Goal: Task Accomplishment & Management: Complete application form

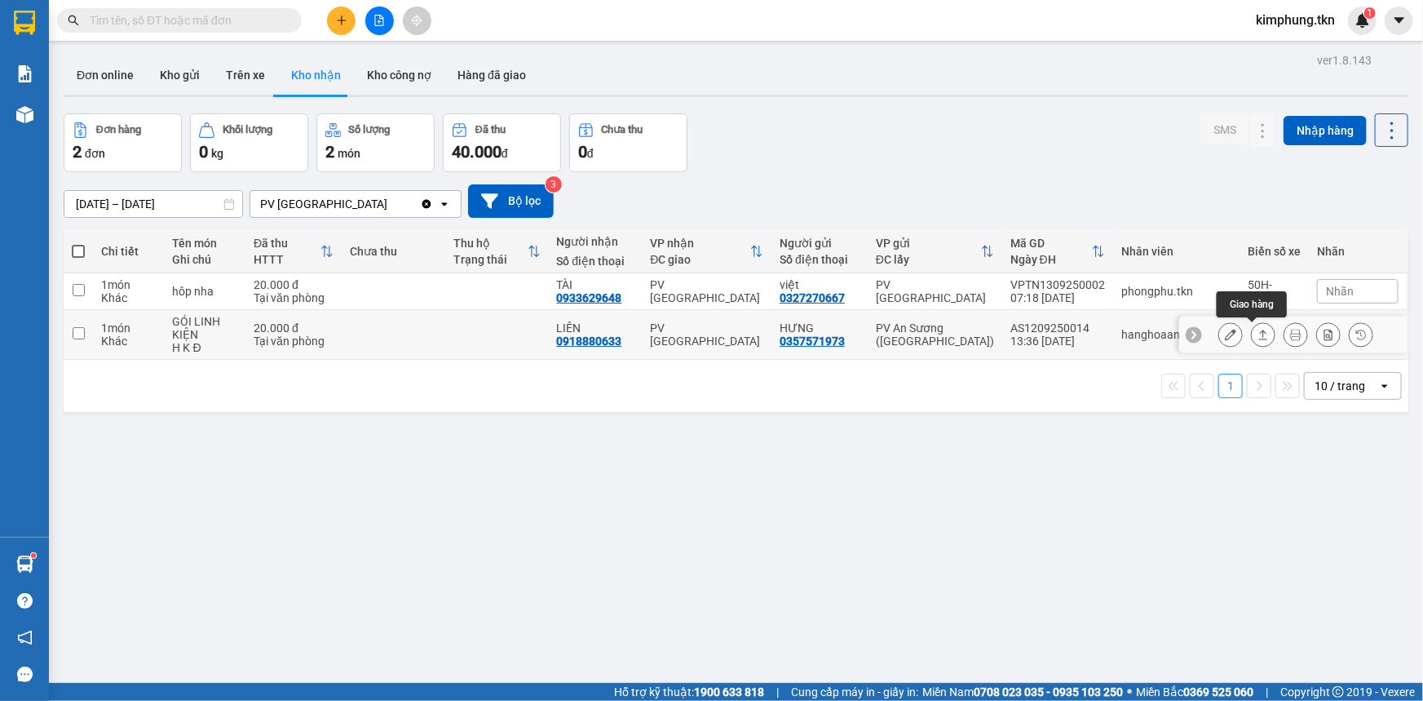
click at [1225, 335] on icon at bounding box center [1230, 334] width 11 height 11
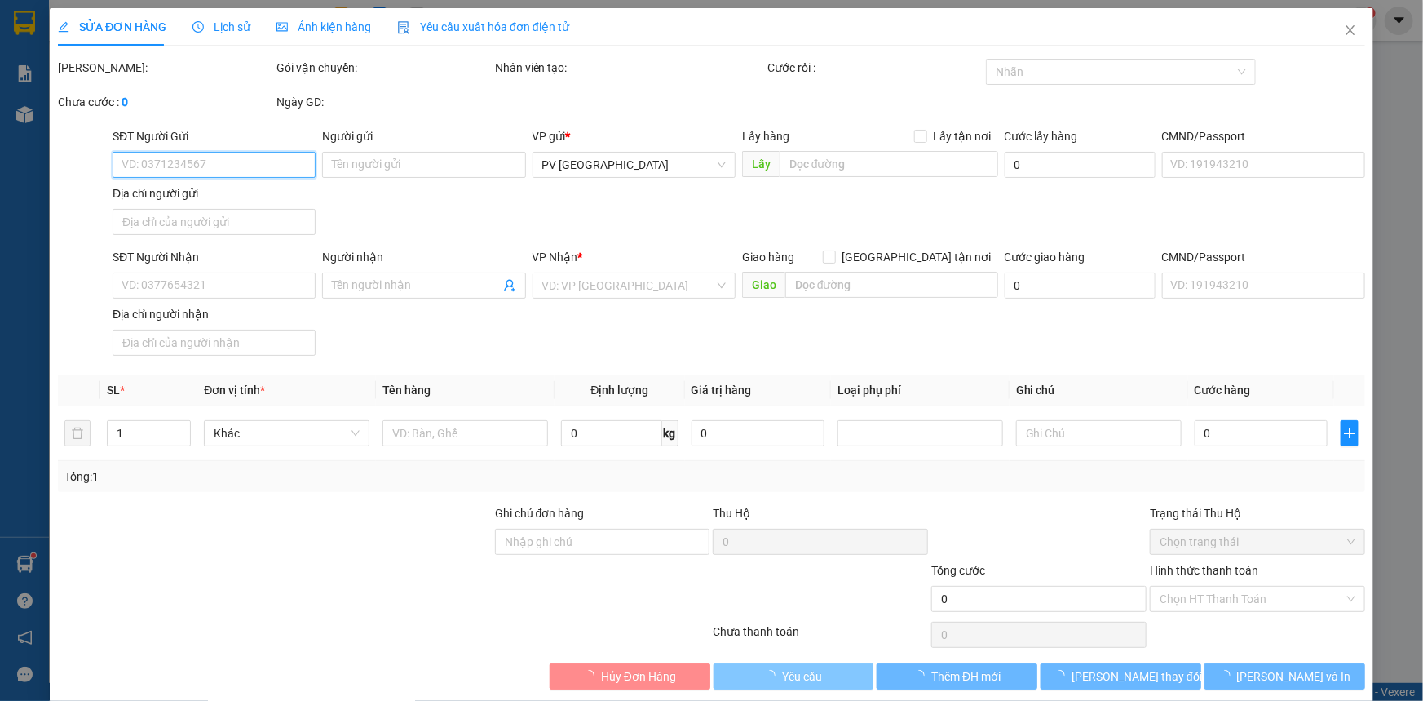
type input "0357571973"
type input "HƯNG"
type input "0918880633"
type input "LIÊN"
type input "20.000"
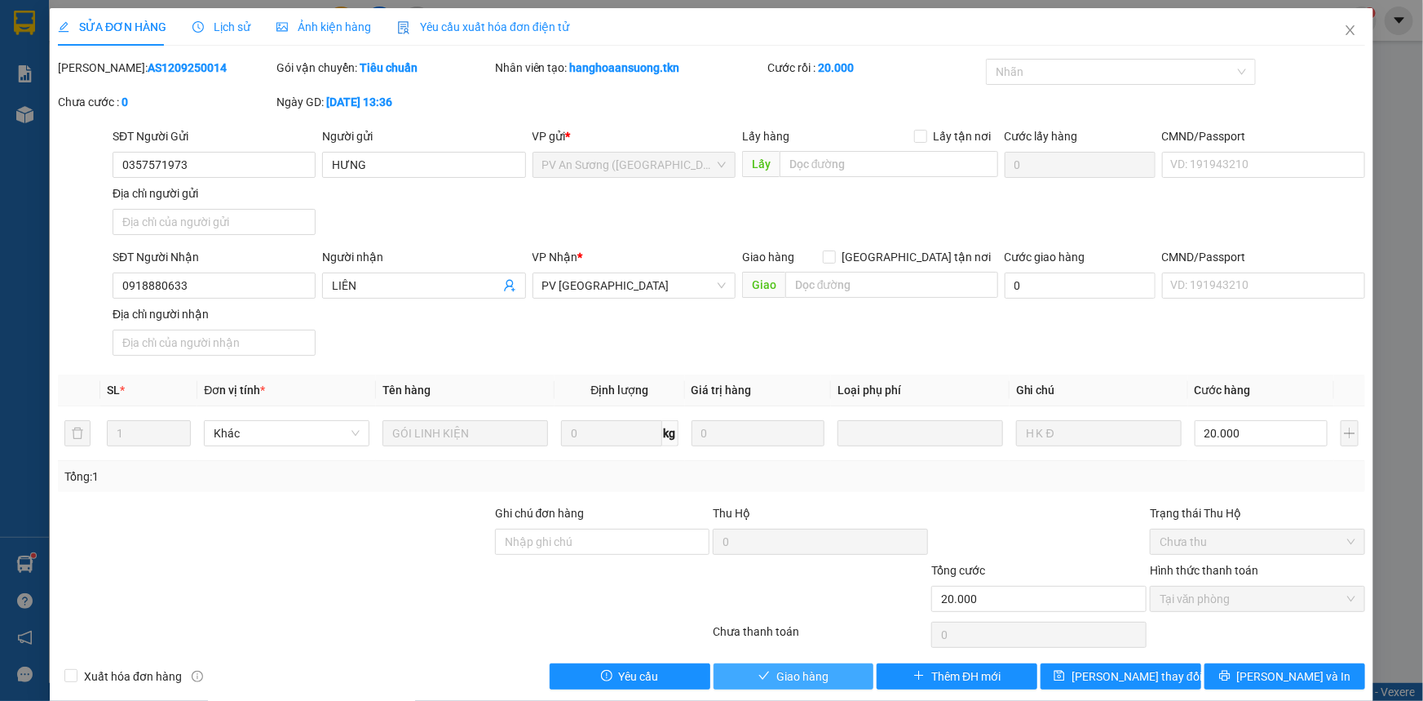
click at [791, 677] on span "Giao hàng" at bounding box center [803, 676] width 52 height 18
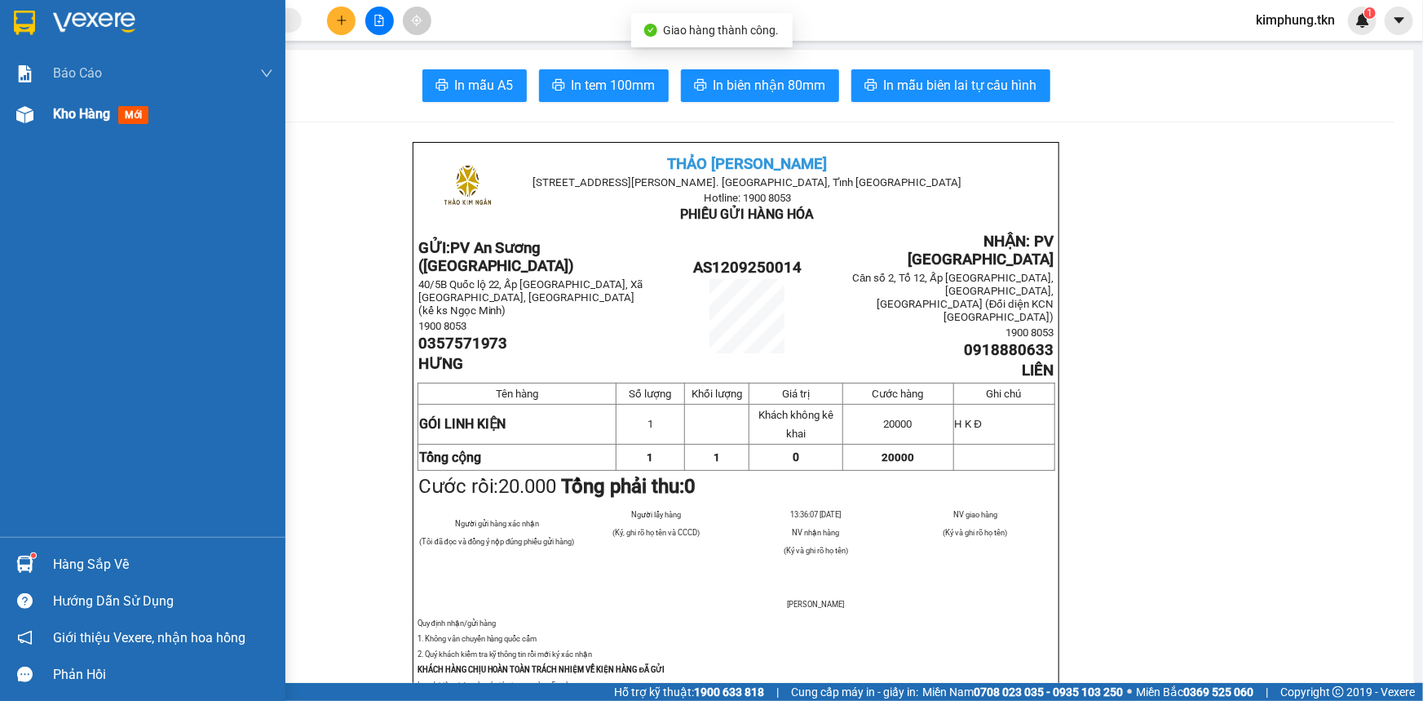
click at [77, 123] on div "Kho hàng mới" at bounding box center [104, 114] width 102 height 20
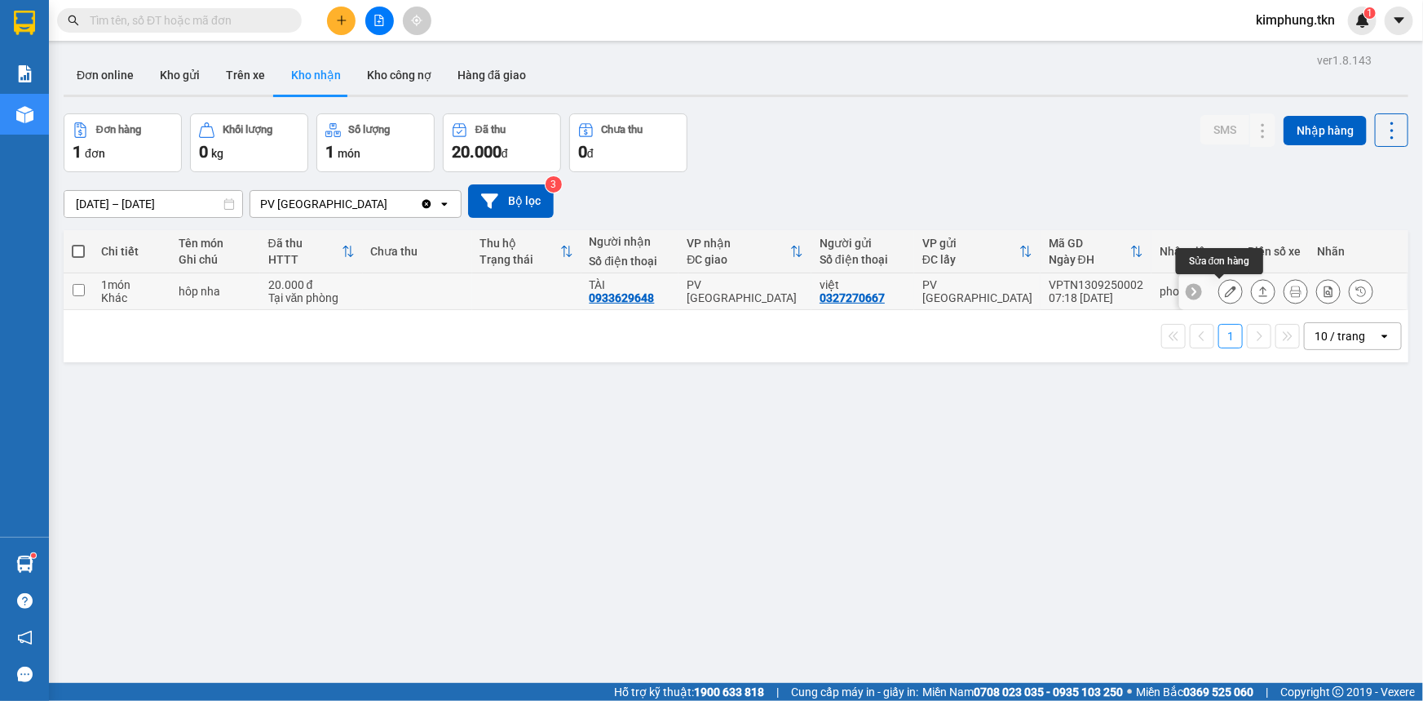
click at [1227, 291] on button at bounding box center [1230, 291] width 23 height 29
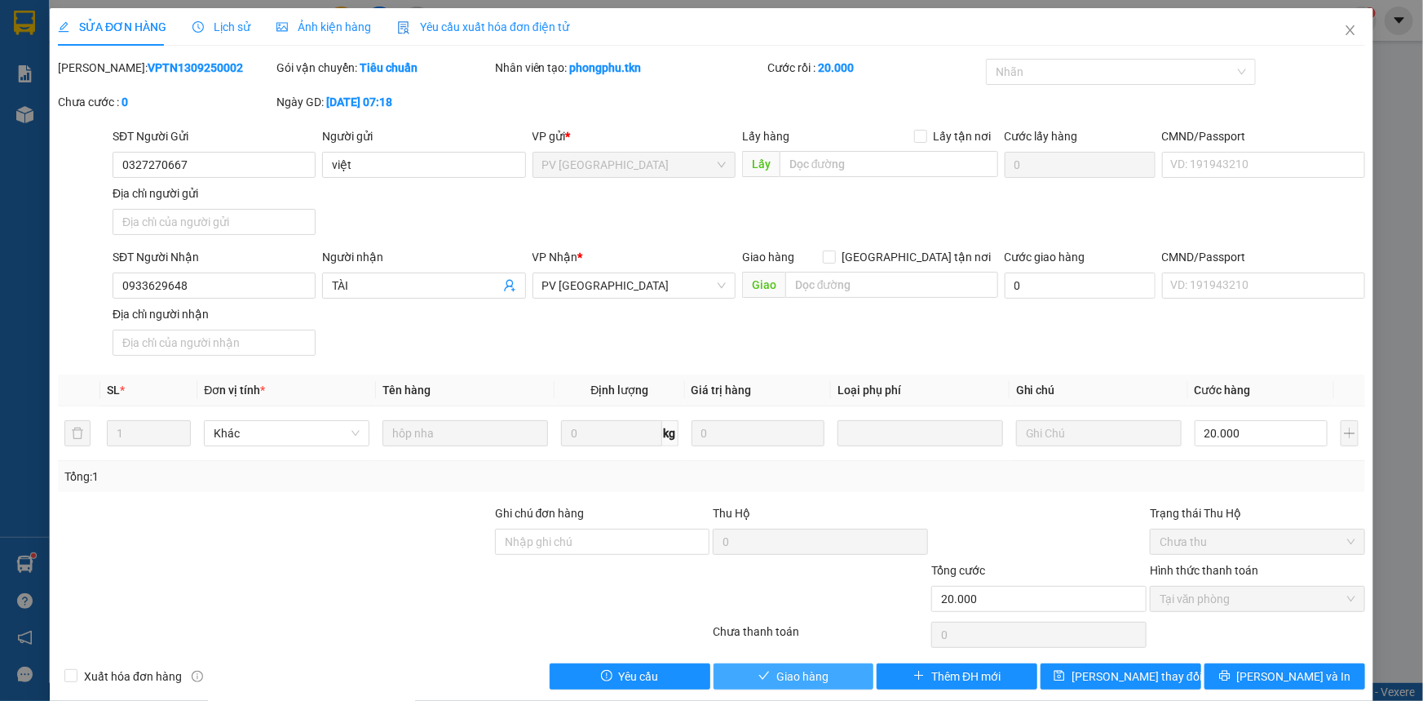
click at [805, 670] on span "Giao hàng" at bounding box center [803, 676] width 52 height 18
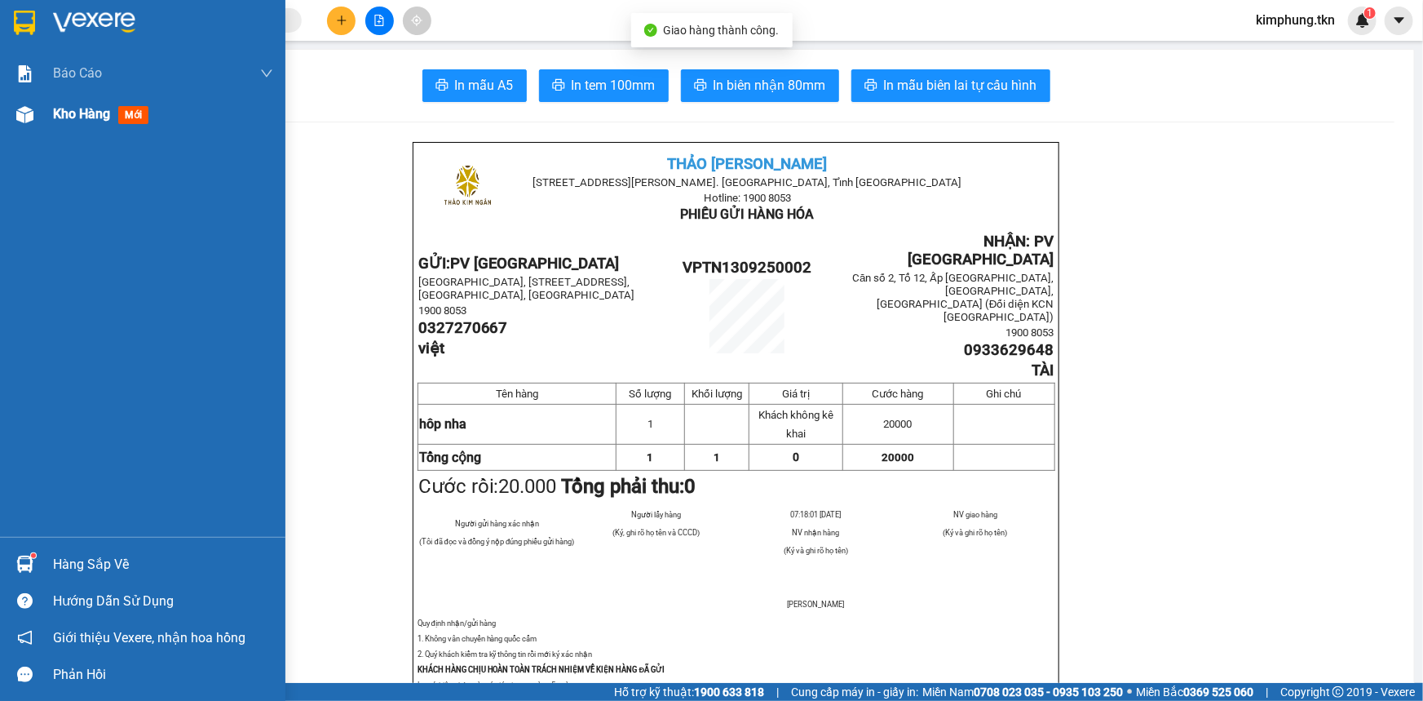
click at [82, 114] on span "Kho hàng" at bounding box center [81, 113] width 57 height 15
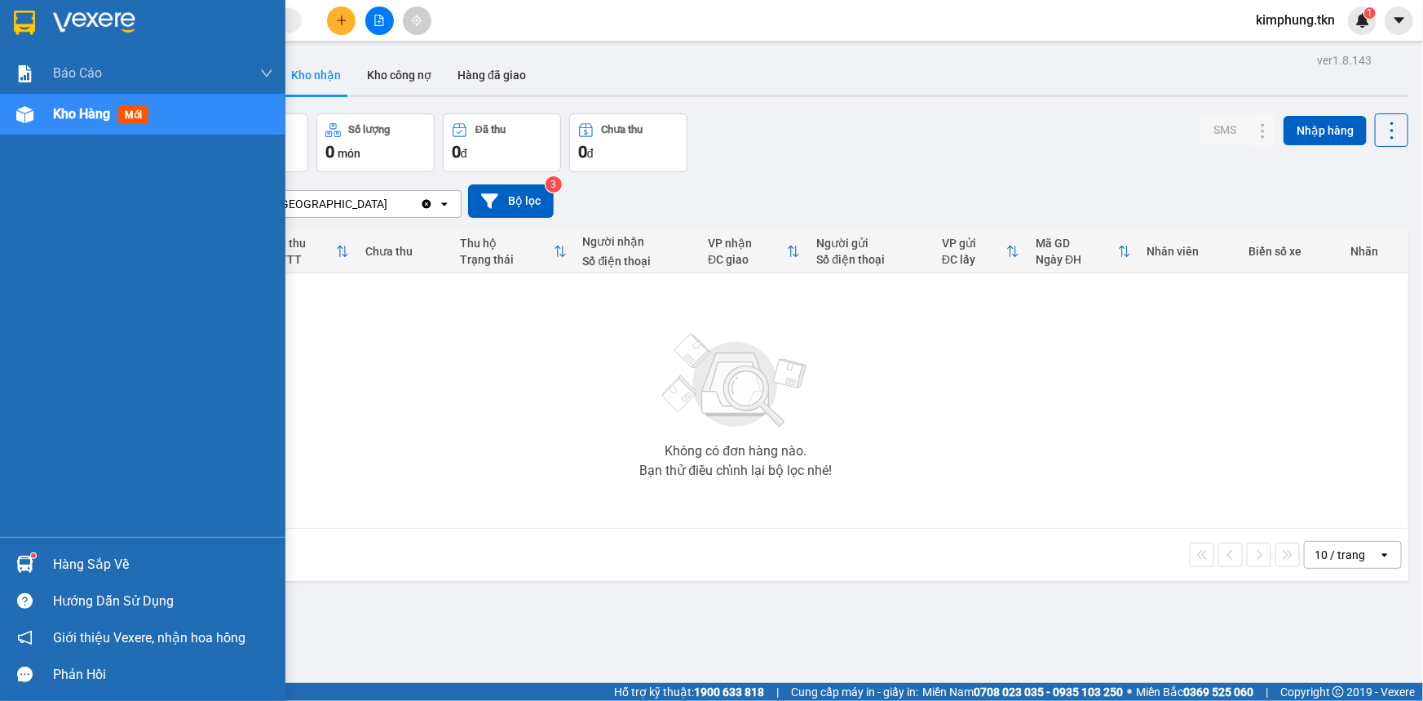
click at [69, 569] on div "Hàng sắp về" at bounding box center [163, 564] width 220 height 24
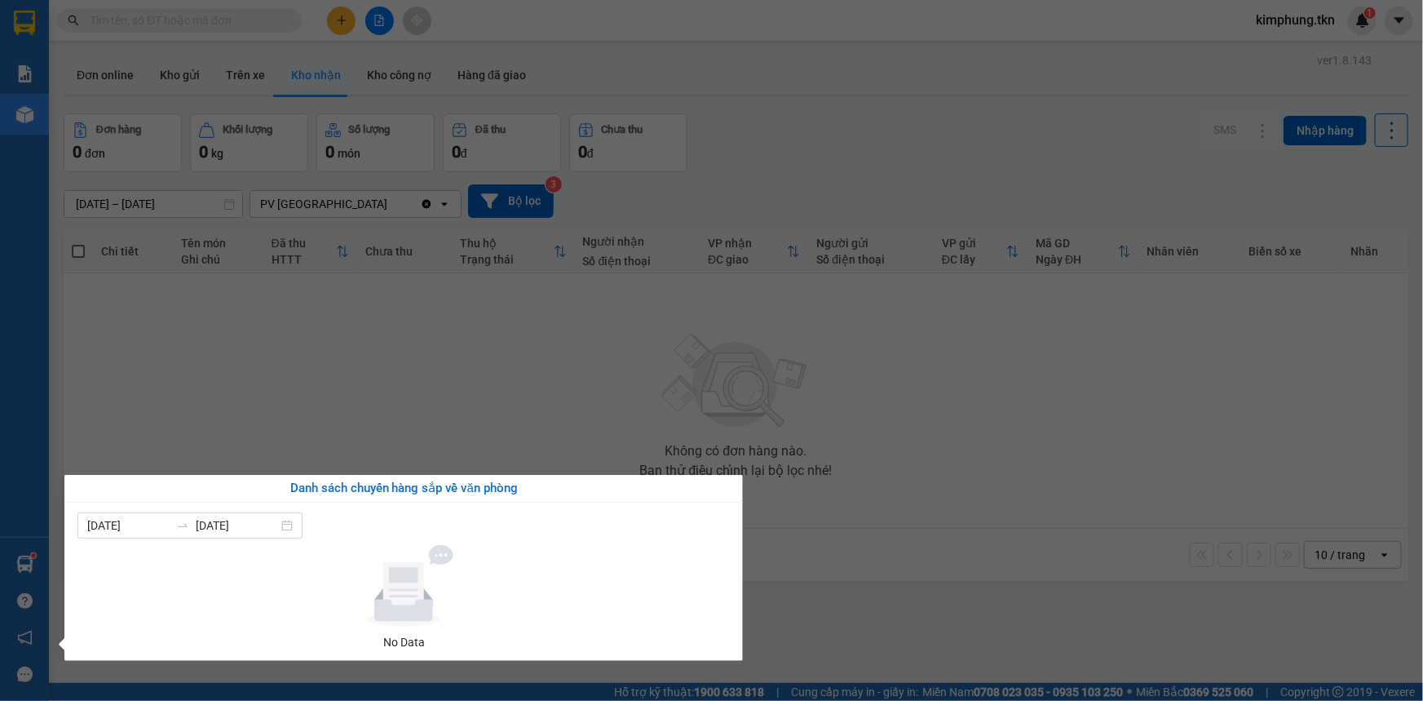
click at [815, 436] on section "Kết quả tìm kiếm ( 0 ) Bộ lọc No Data kimphung.tkn 1 Báo cáo Mẫu 1: Báo cáo dòn…" at bounding box center [711, 350] width 1423 height 701
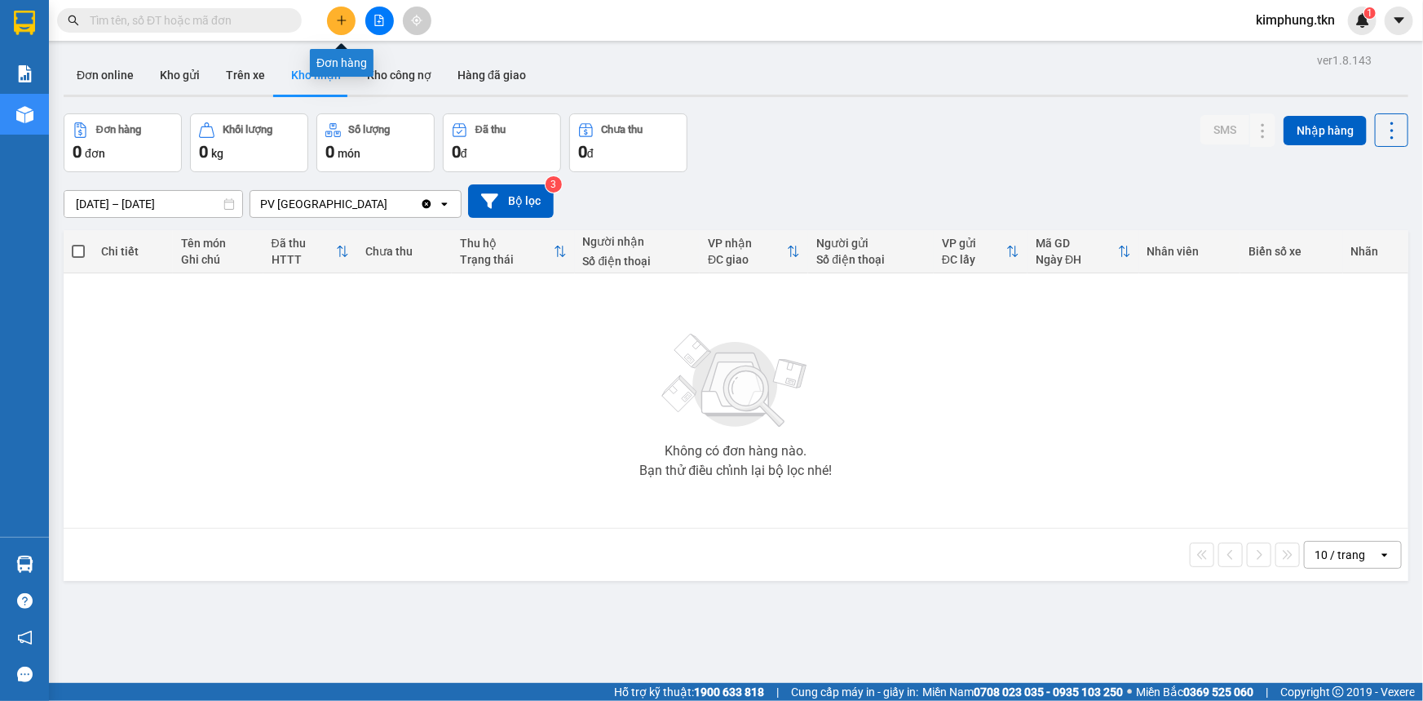
click at [343, 18] on icon "plus" at bounding box center [341, 20] width 11 height 11
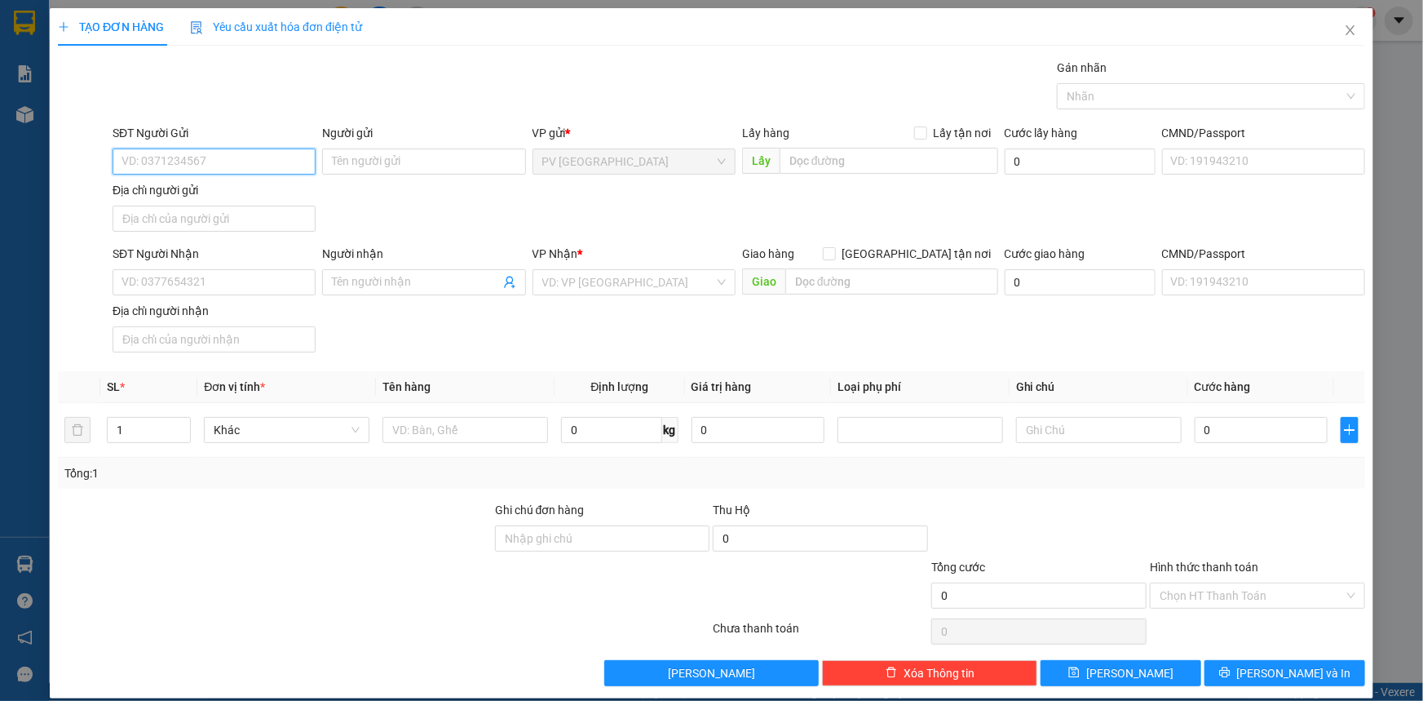
click at [300, 153] on input "SĐT Người Gửi" at bounding box center [214, 161] width 203 height 26
type input "0354242402"
click at [361, 160] on input "Người gửi" at bounding box center [423, 161] width 203 height 26
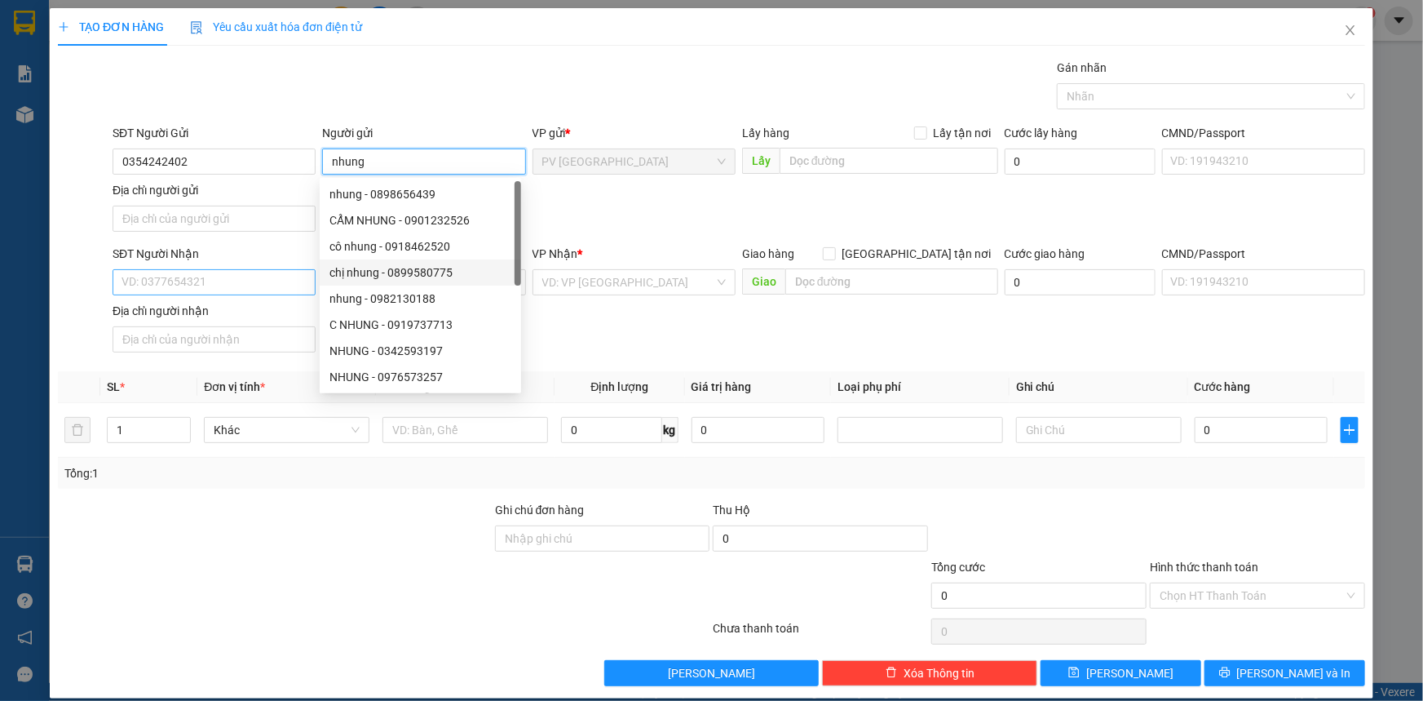
type input "nhung"
click at [283, 291] on input "SĐT Người Nhận" at bounding box center [214, 282] width 203 height 26
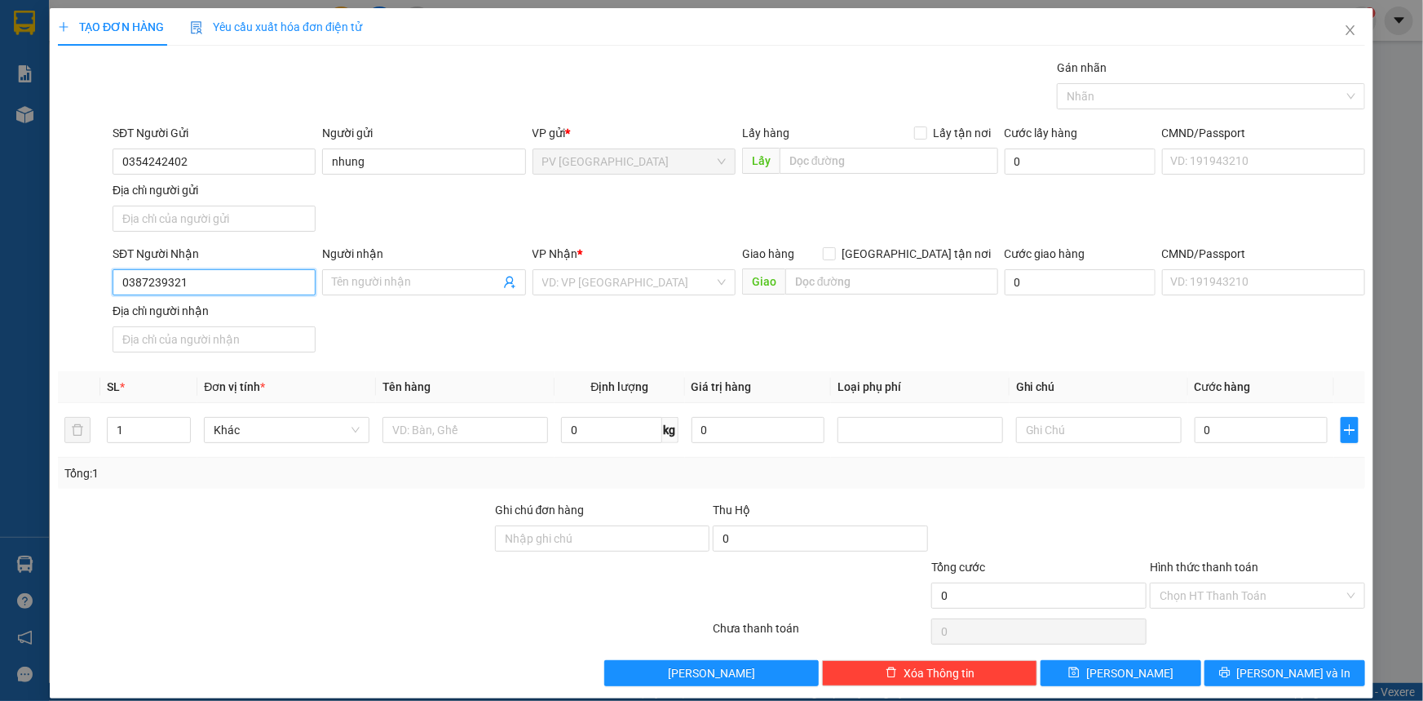
type input "0387239321"
click at [424, 265] on div "Người nhận" at bounding box center [423, 257] width 203 height 24
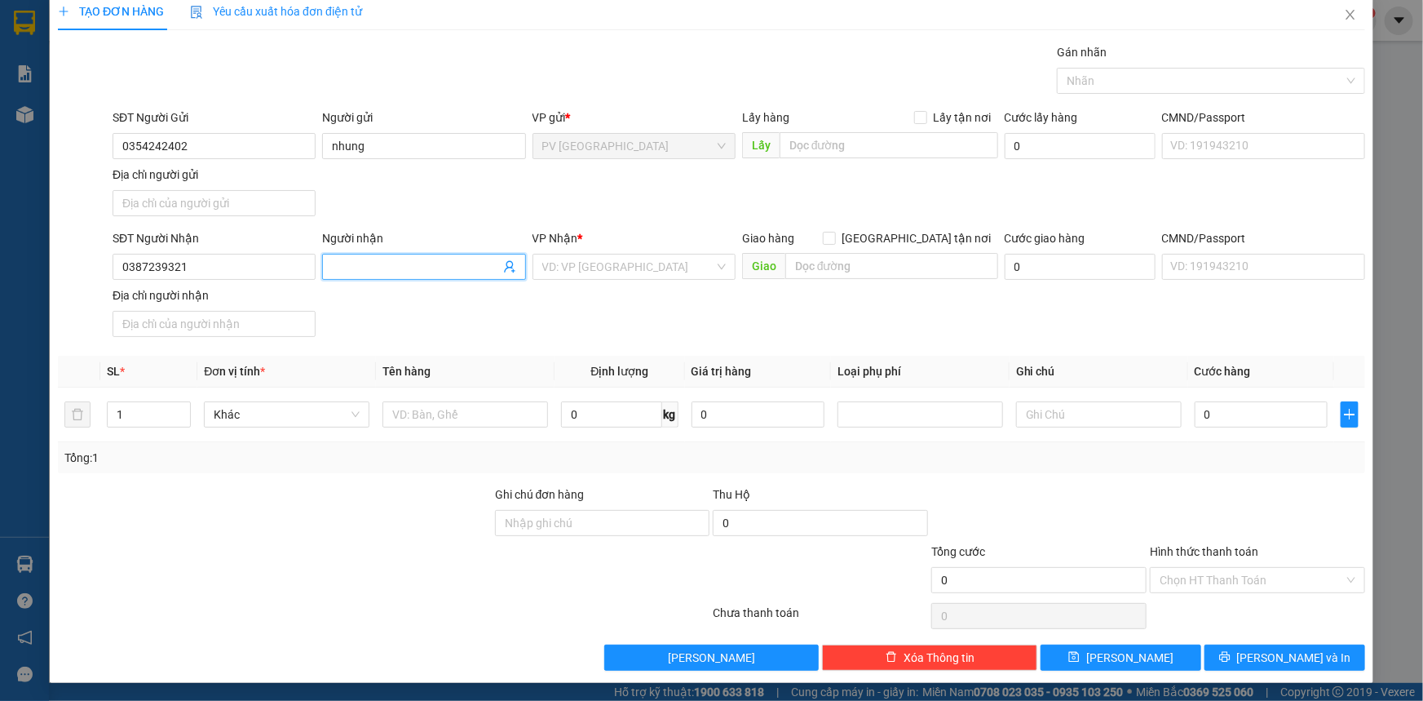
click at [411, 258] on input "Người nhận" at bounding box center [415, 267] width 167 height 18
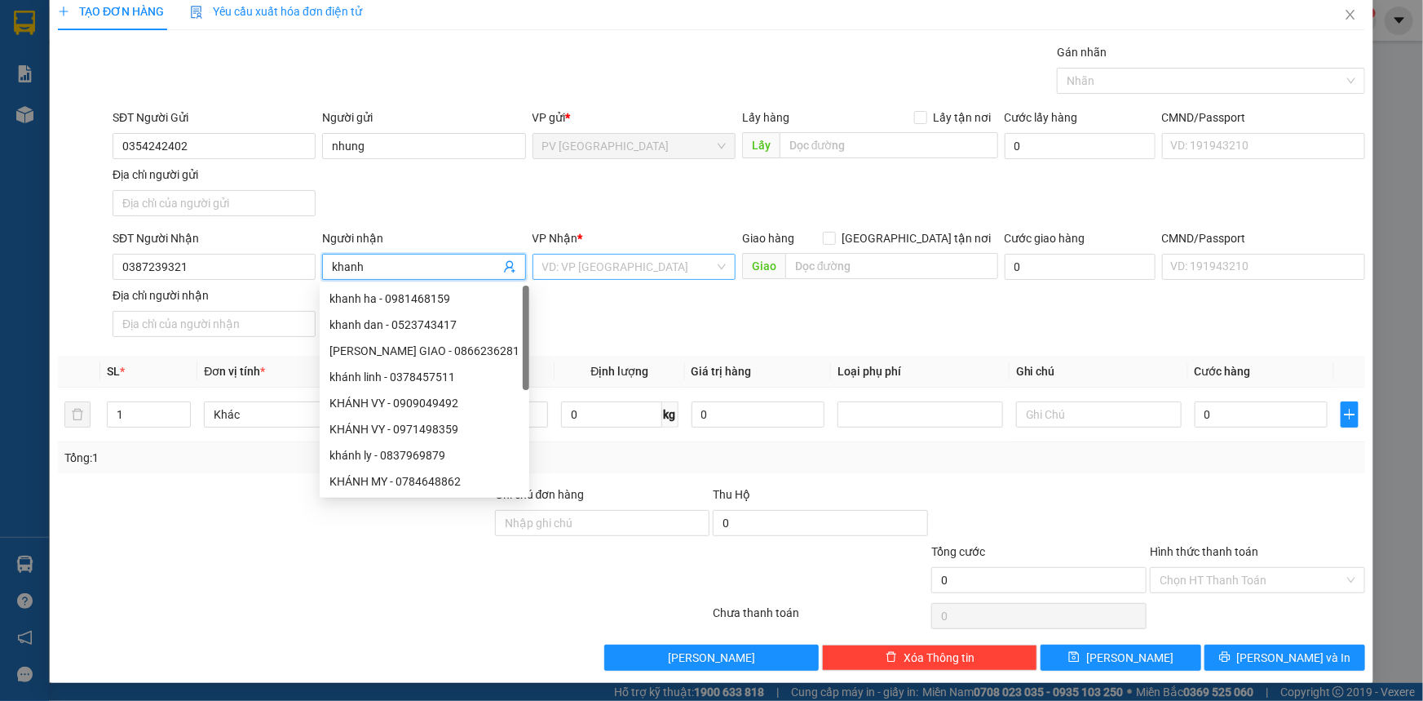
type input "khanh"
click at [571, 261] on input "search" at bounding box center [628, 266] width 172 height 24
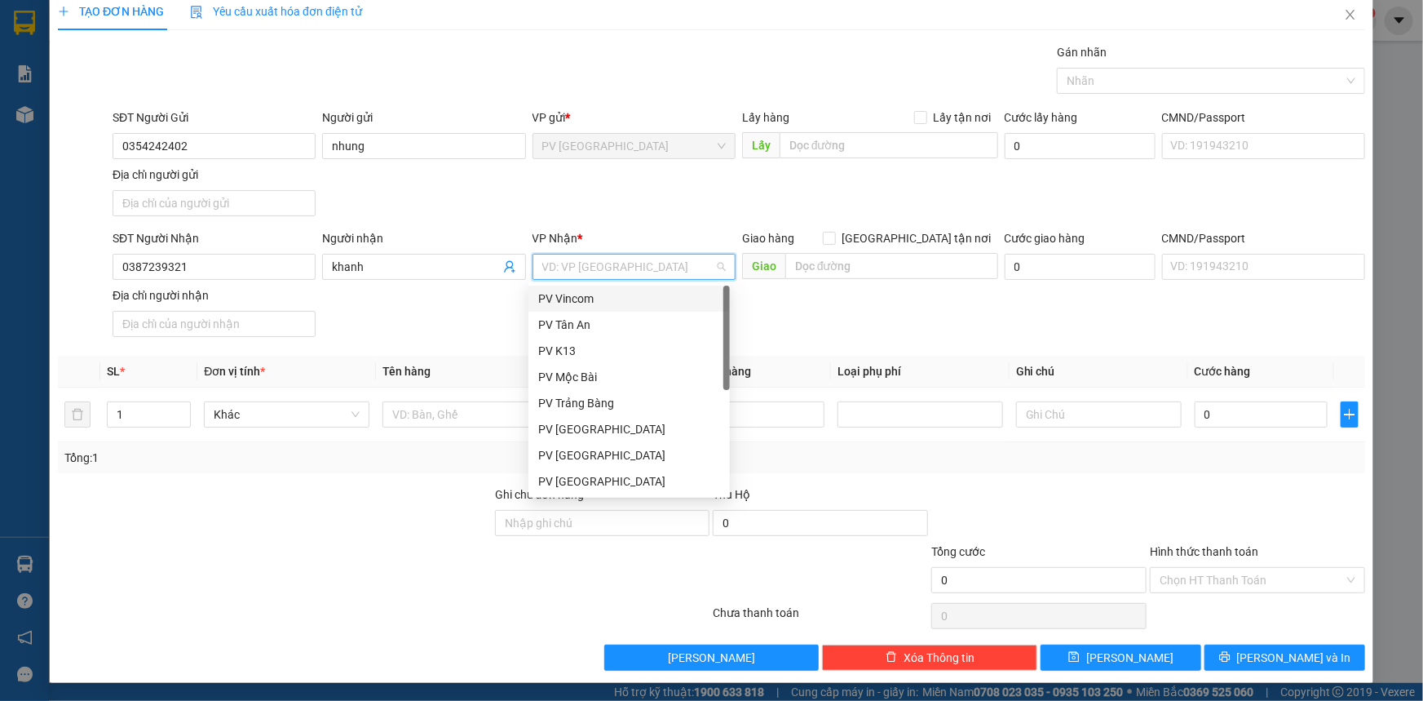
click at [612, 299] on div "PV Vincom" at bounding box center [629, 299] width 182 height 18
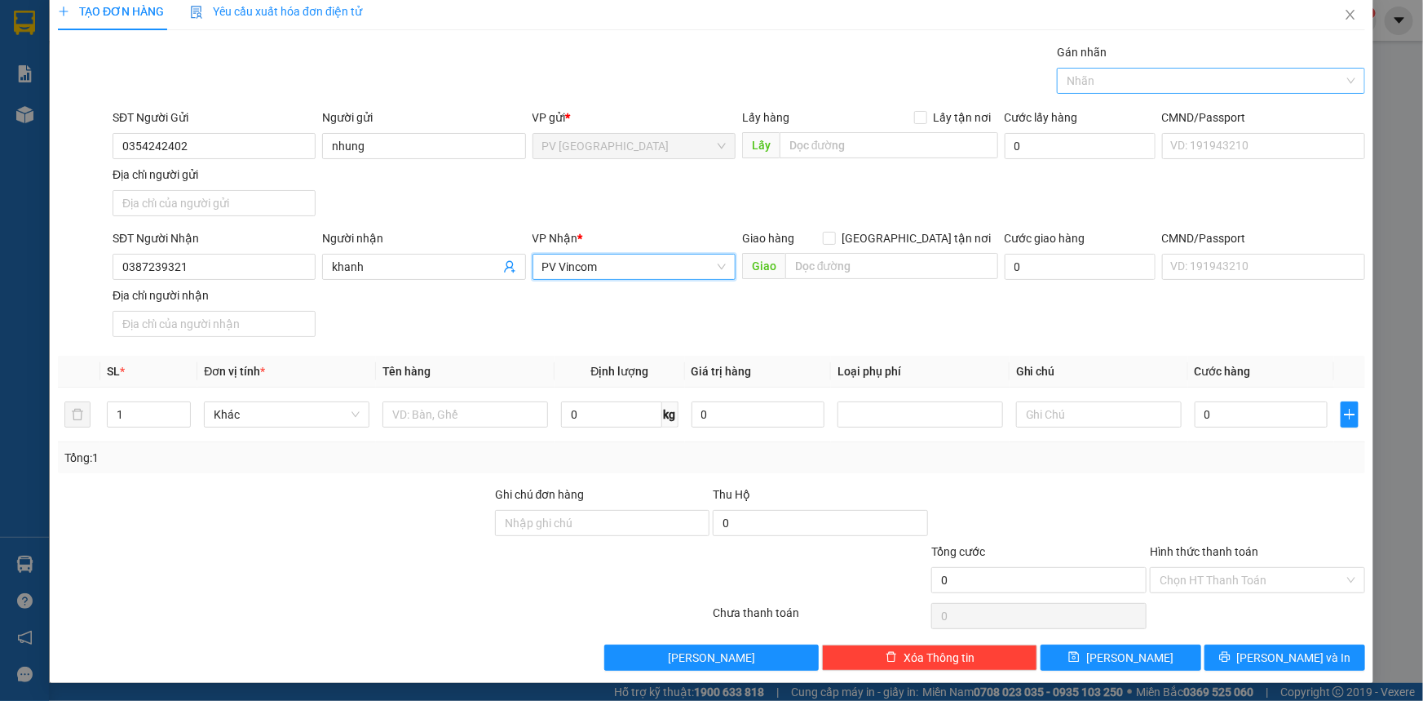
click at [1152, 74] on div at bounding box center [1203, 81] width 284 height 20
click at [1117, 108] on div "THỰC PHẨM" at bounding box center [1202, 113] width 286 height 18
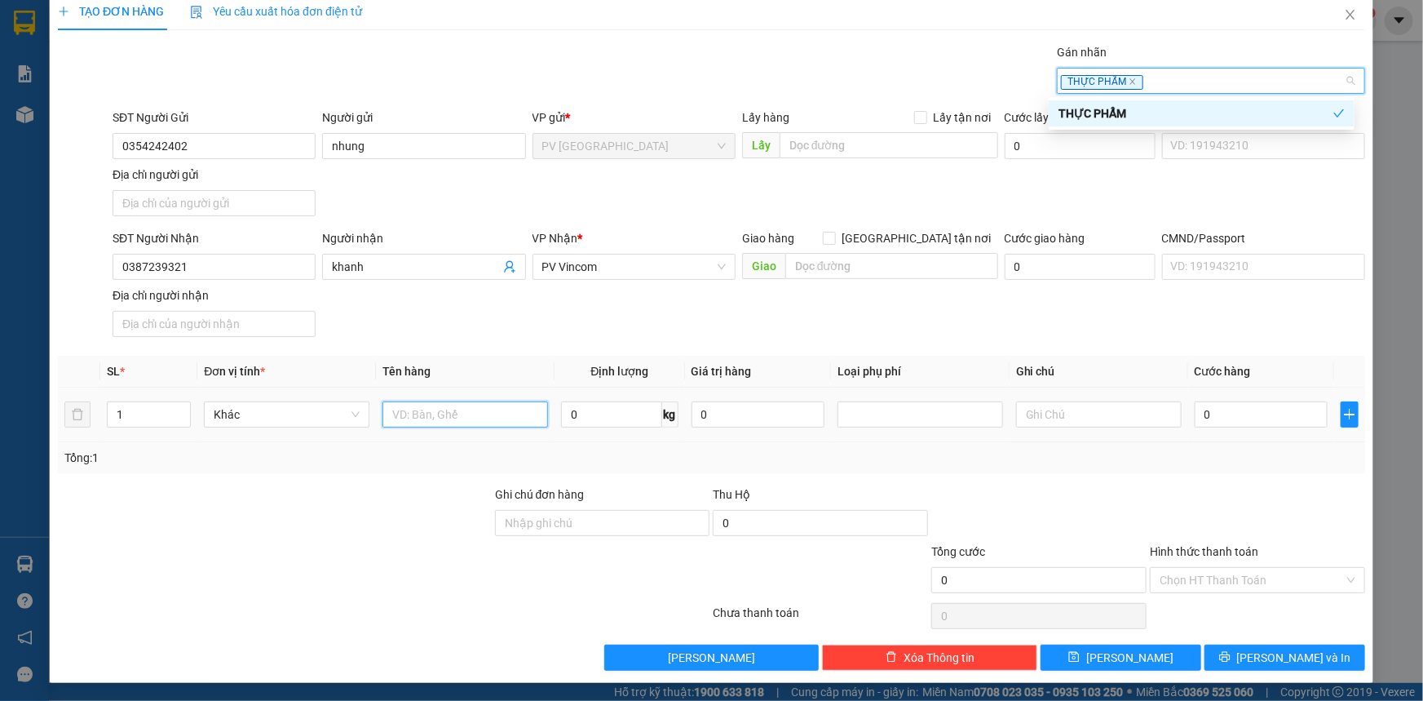
click at [441, 412] on input "text" at bounding box center [466, 414] width 166 height 26
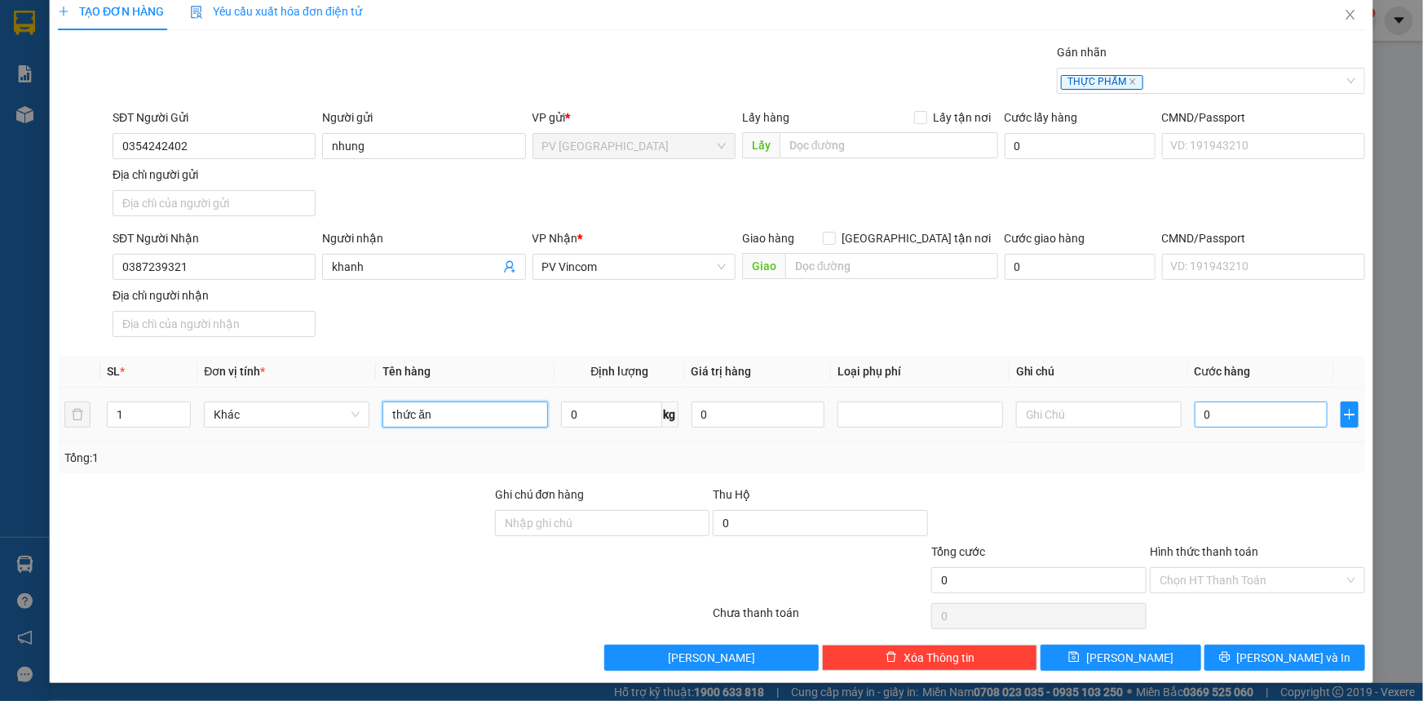
type input "thức ăn"
click at [1294, 415] on input "0" at bounding box center [1261, 414] width 133 height 26
type input "6"
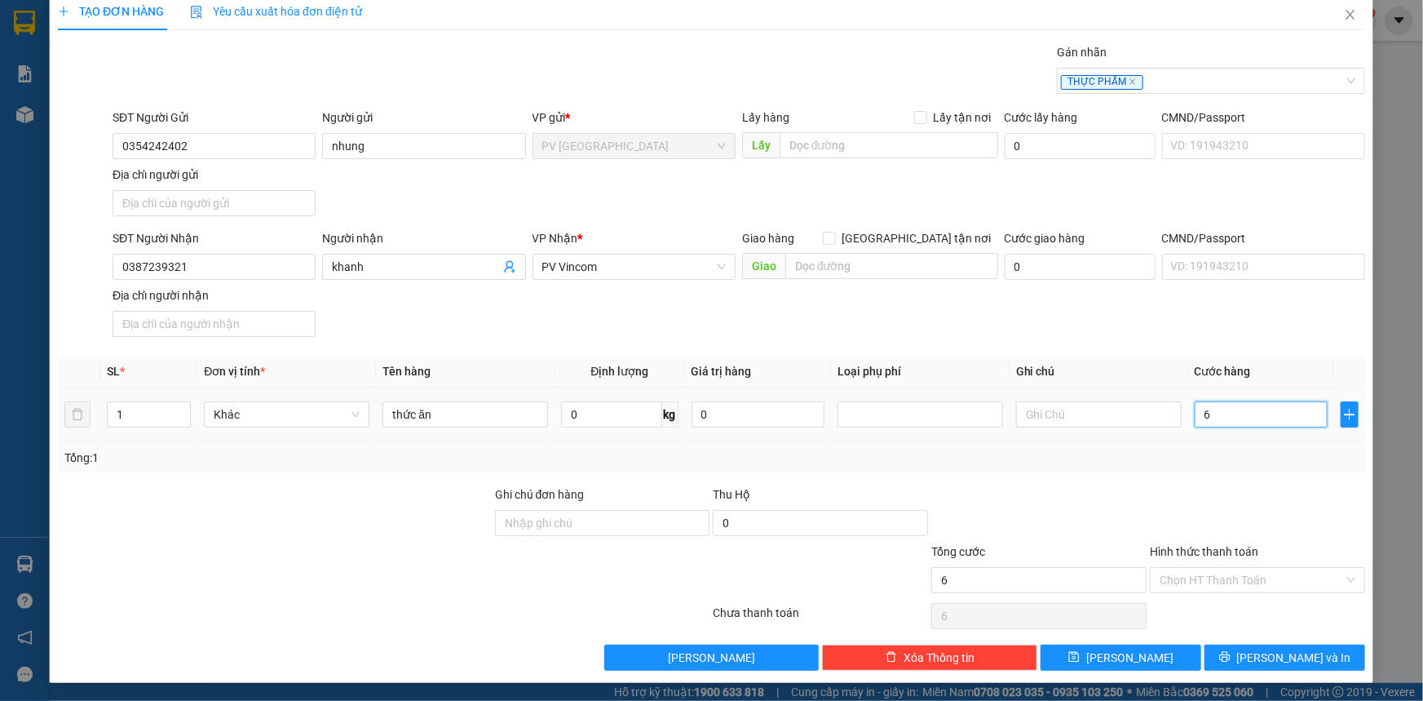
type input "60"
type input "600"
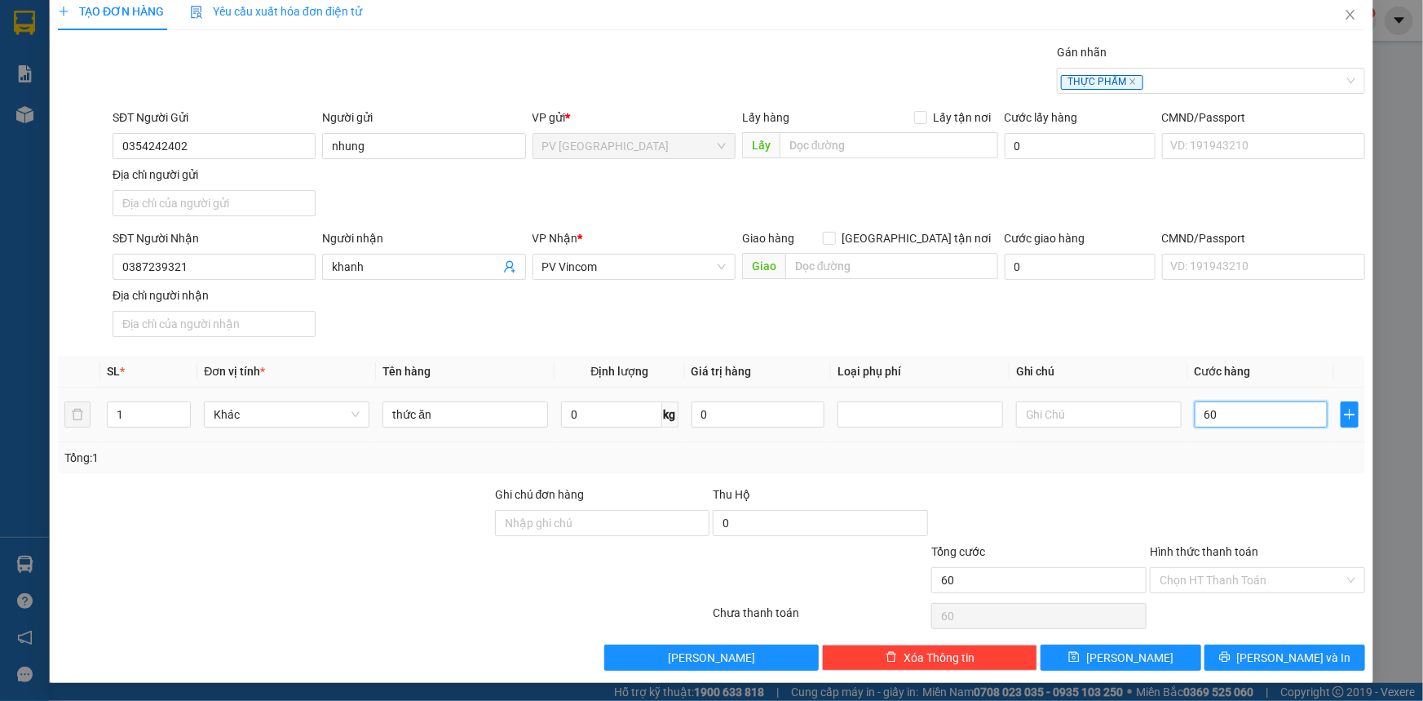
type input "600"
type input "6.000"
type input "60.000"
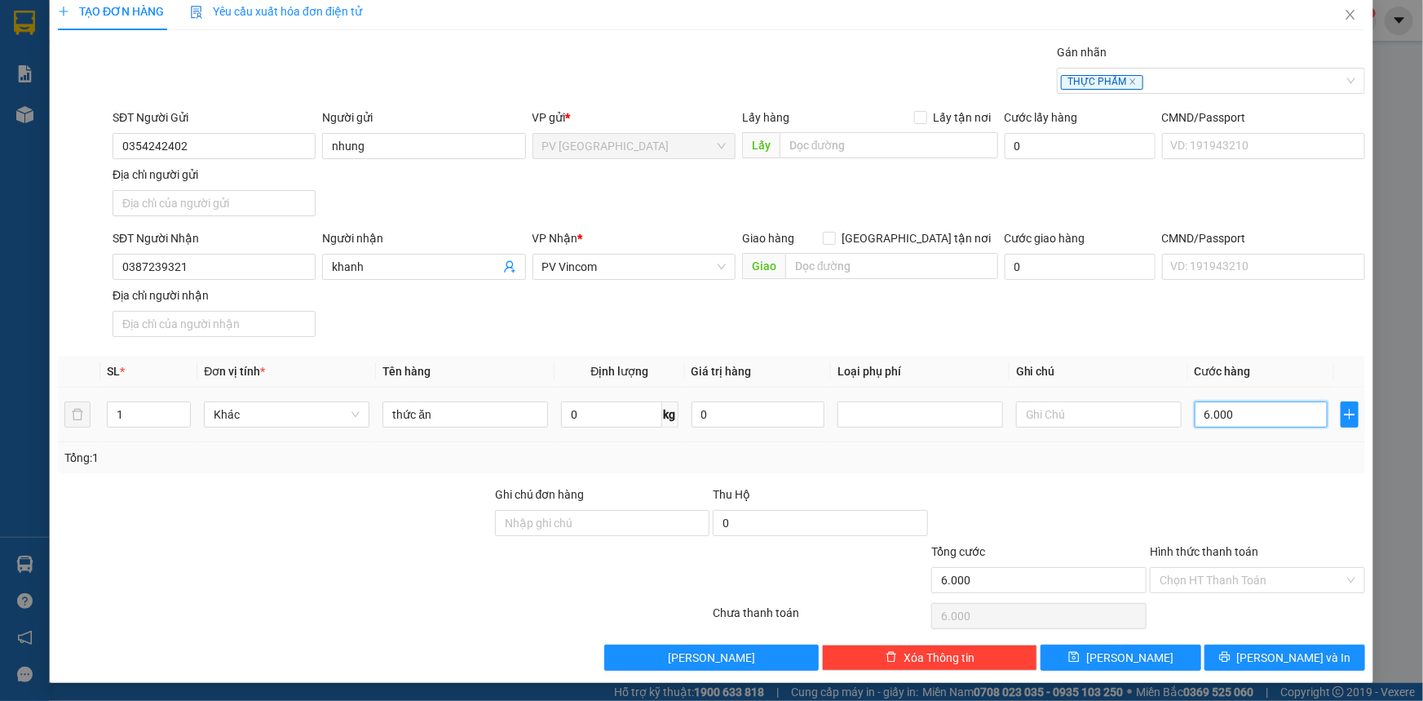
type input "60.000"
click at [1281, 590] on input "Hình thức thanh toán" at bounding box center [1252, 580] width 184 height 24
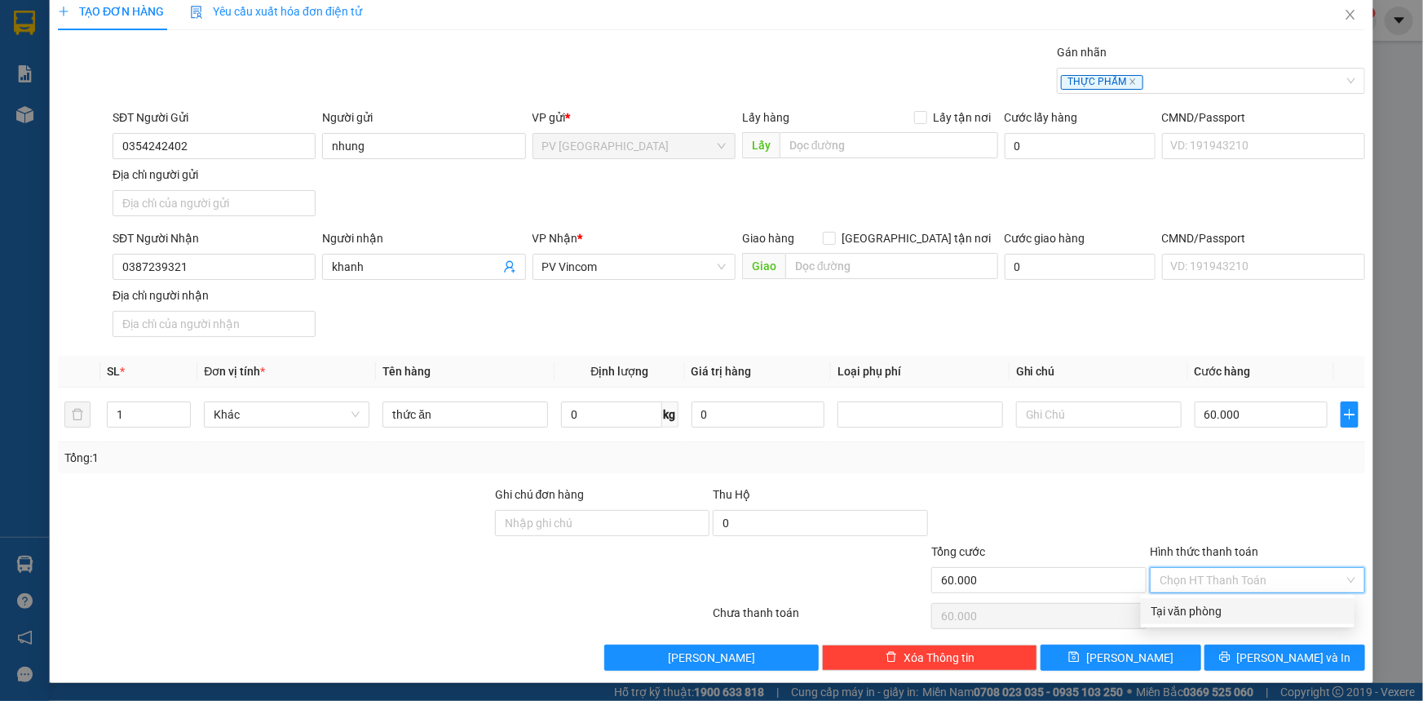
click at [1305, 604] on div "Tại văn phòng" at bounding box center [1248, 611] width 194 height 18
type input "0"
click at [1263, 652] on span "[PERSON_NAME] và In" at bounding box center [1294, 657] width 114 height 18
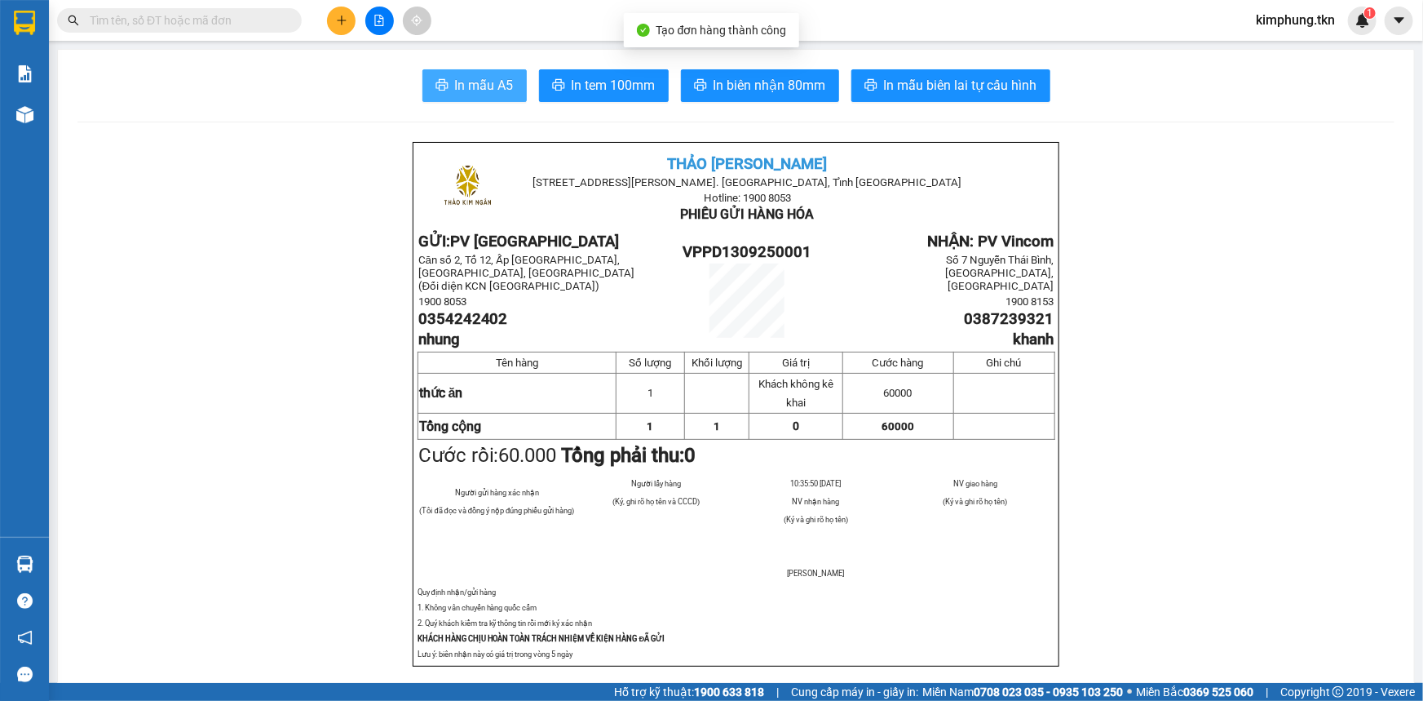
click at [489, 82] on span "In mẫu A5" at bounding box center [484, 85] width 59 height 20
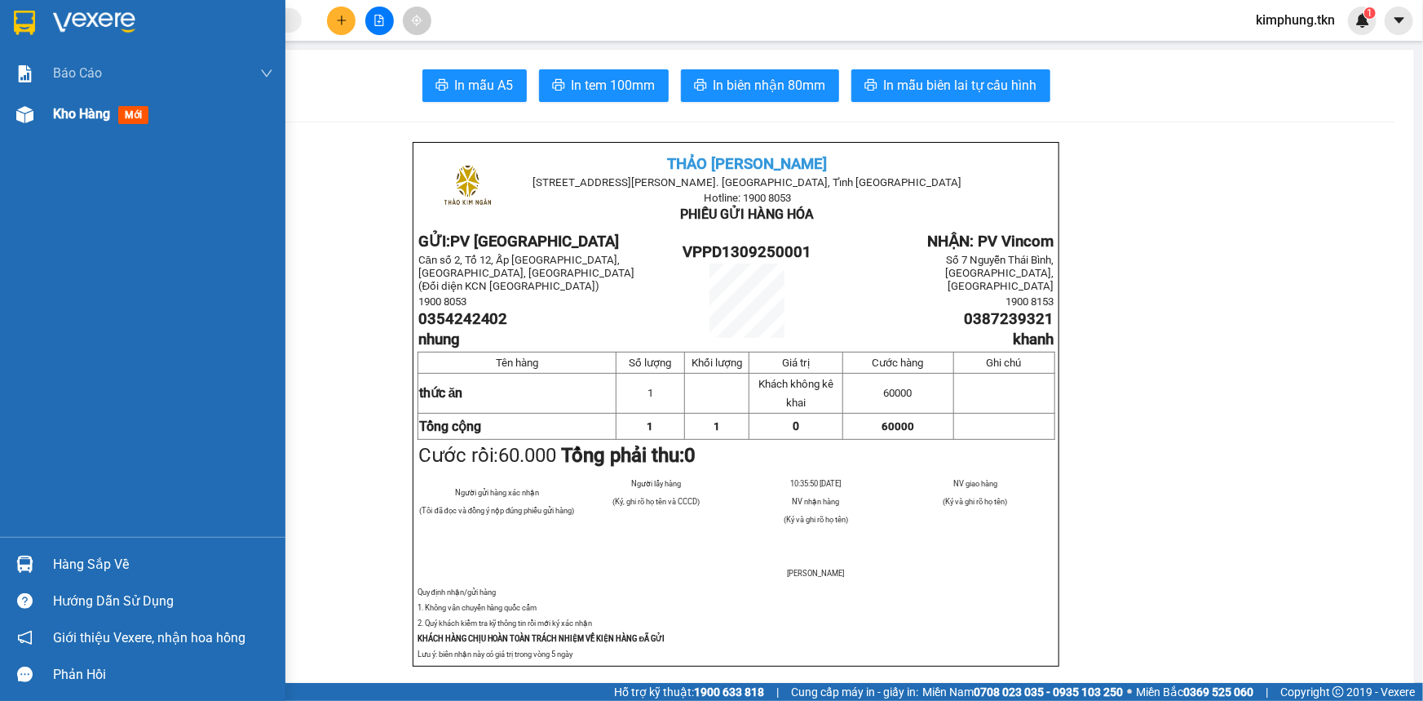
click at [92, 111] on span "Kho hàng" at bounding box center [81, 113] width 57 height 15
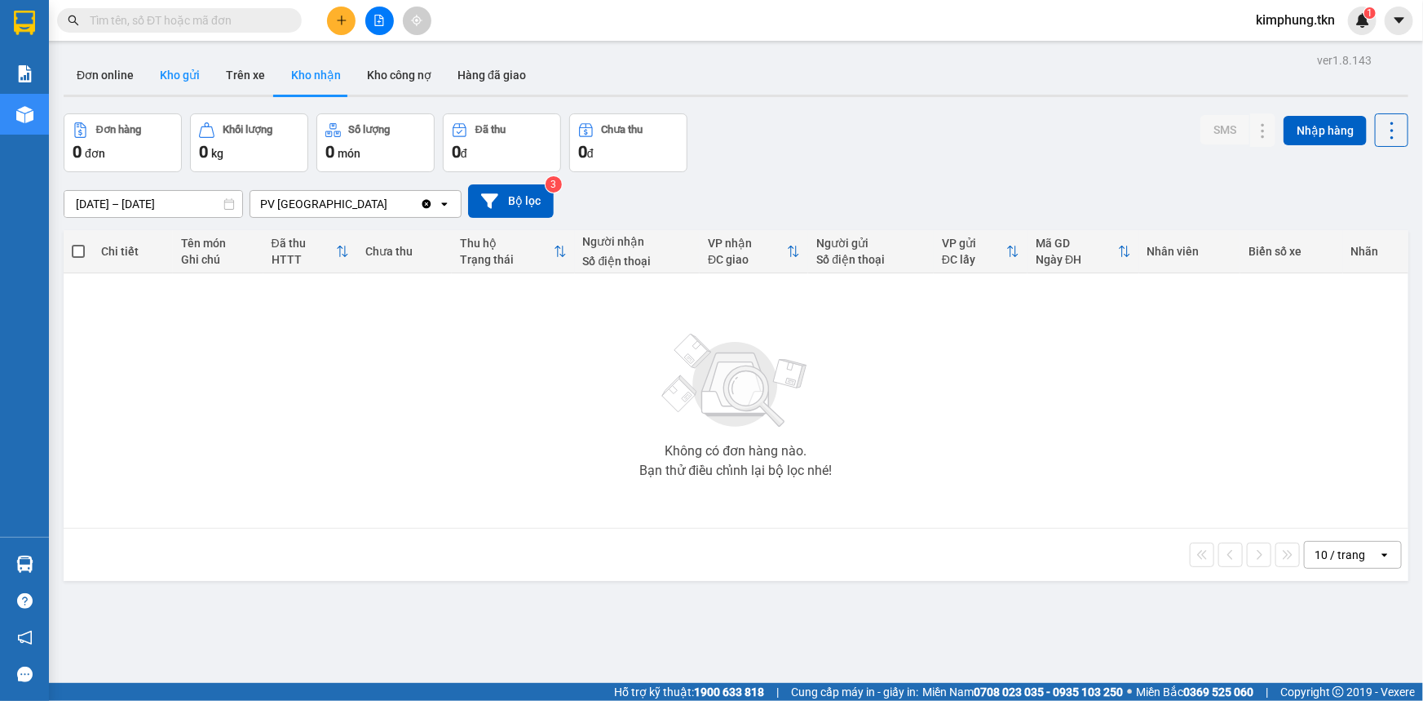
click at [164, 75] on button "Kho gửi" at bounding box center [180, 74] width 66 height 39
